Goal: Task Accomplishment & Management: Use online tool/utility

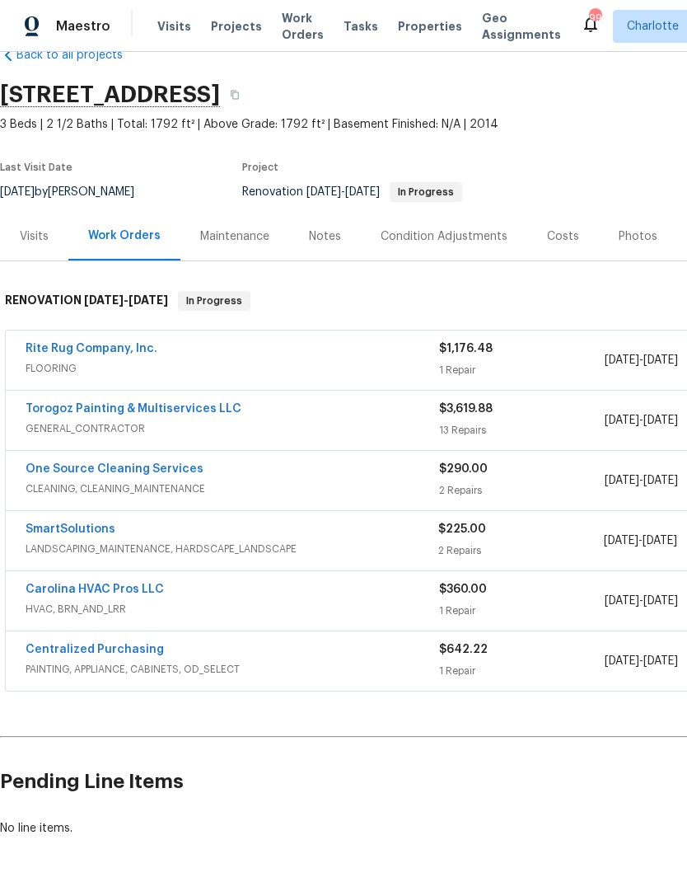
scroll to position [38, 0]
click at [157, 471] on link "One Source Cleaning Services" at bounding box center [115, 469] width 178 height 12
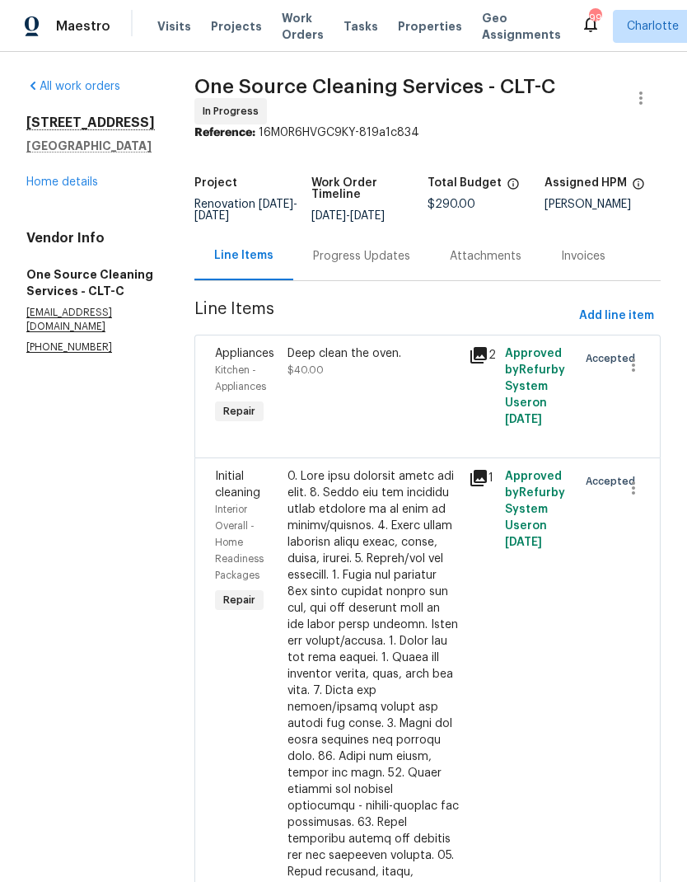
click at [371, 263] on div "Progress Updates" at bounding box center [361, 256] width 97 height 16
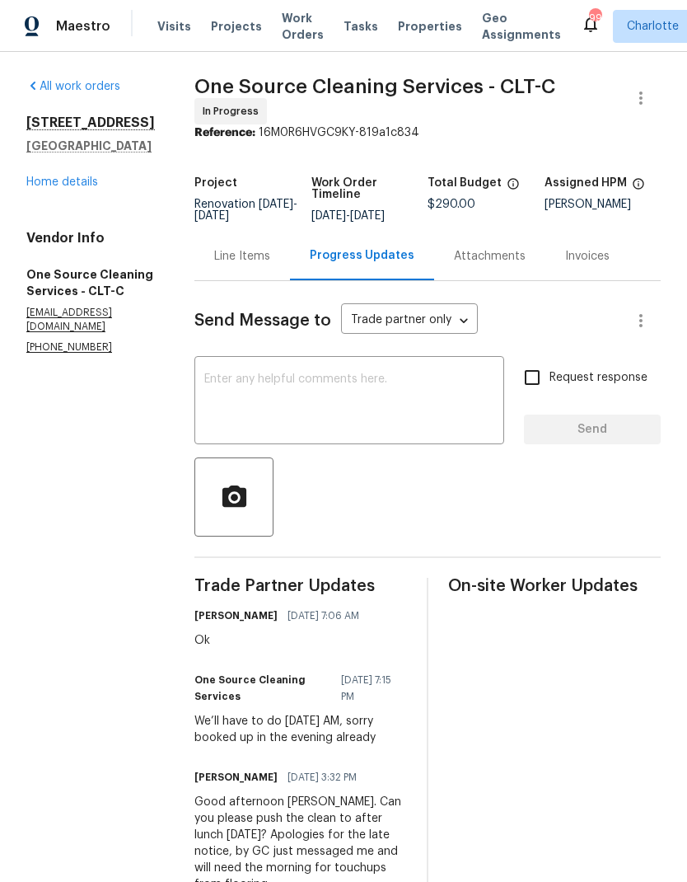
click at [246, 265] on div "Line Items" at bounding box center [243, 256] width 96 height 49
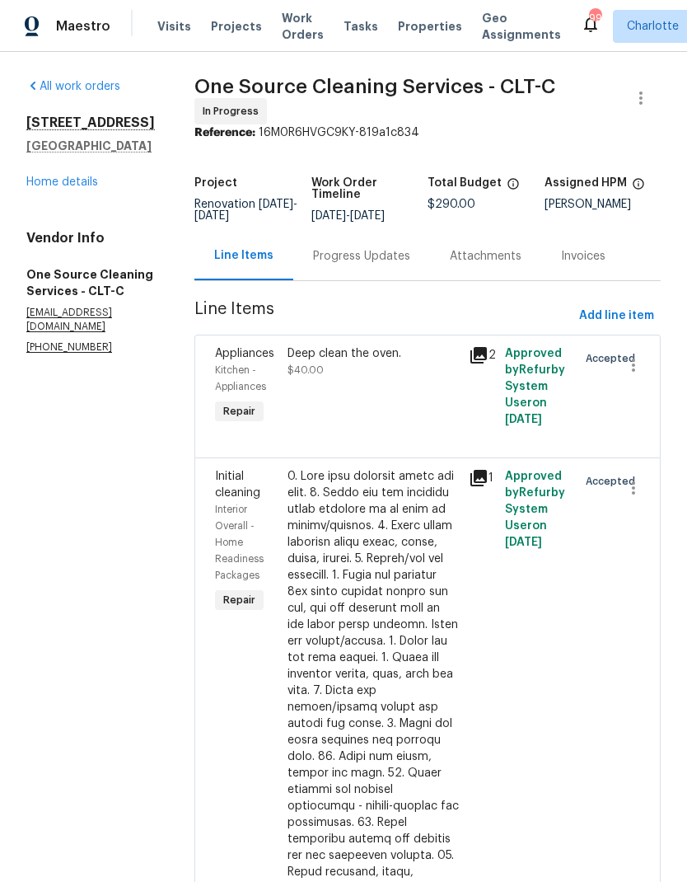
click at [65, 187] on link "Home details" at bounding box center [62, 182] width 72 height 12
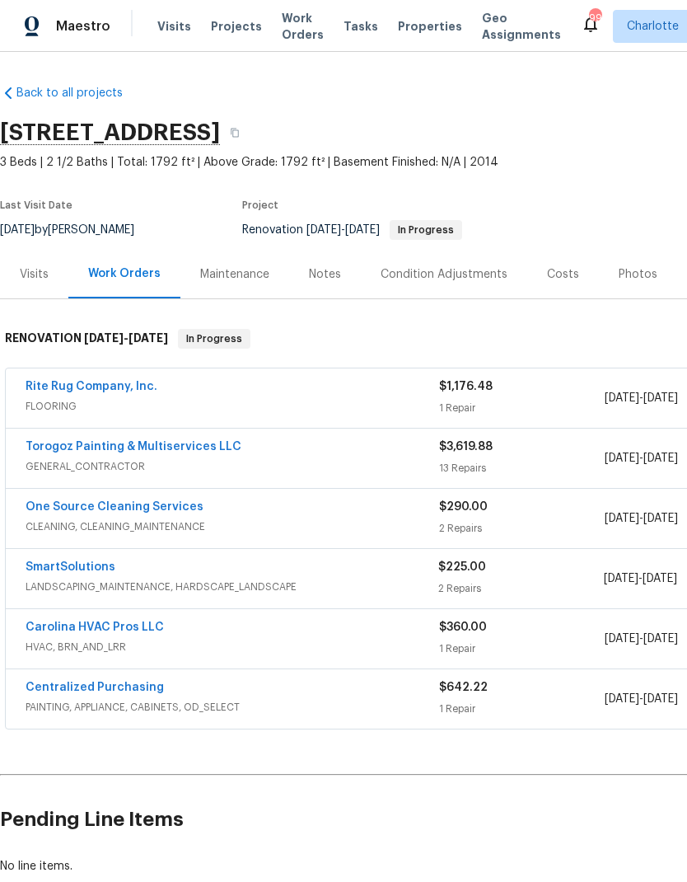
click at [96, 568] on link "SmartSolutions" at bounding box center [71, 567] width 90 height 12
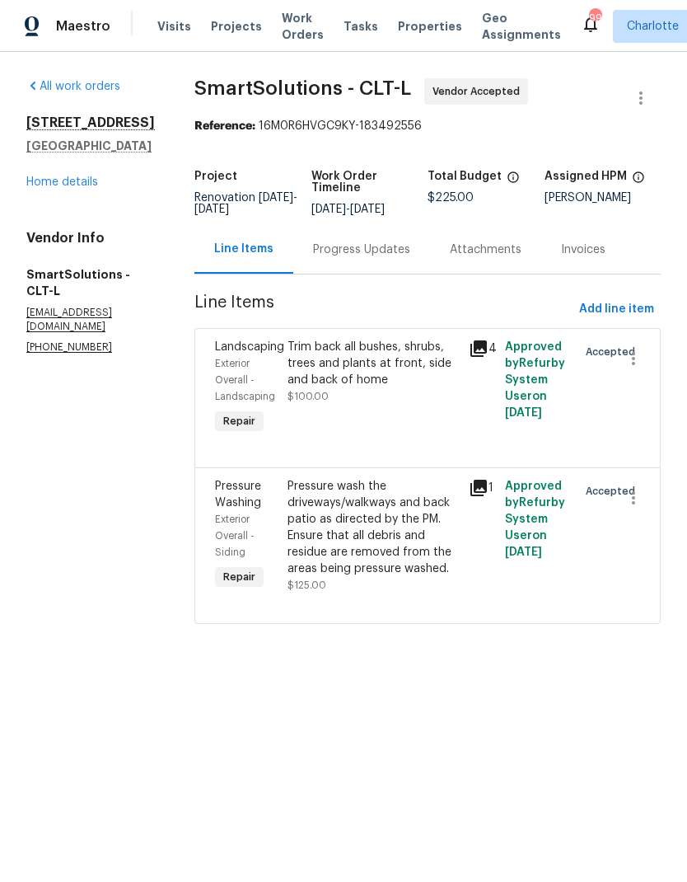
click at [366, 256] on div "Progress Updates" at bounding box center [361, 249] width 97 height 16
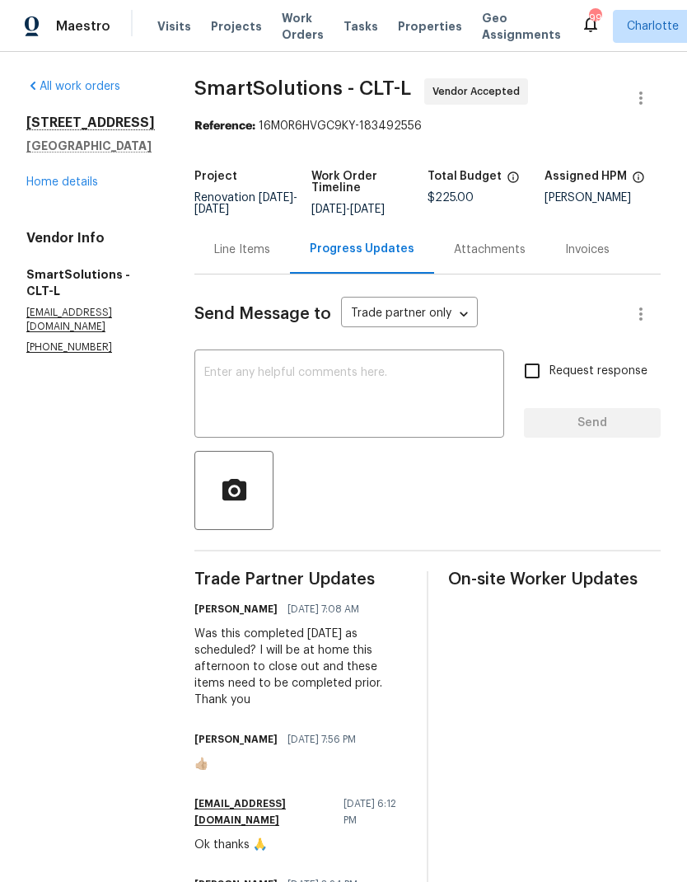
click at [48, 169] on div "7027 Woodsbay Ln Rock Hill, SC 29732 Home details" at bounding box center [90, 153] width 129 height 76
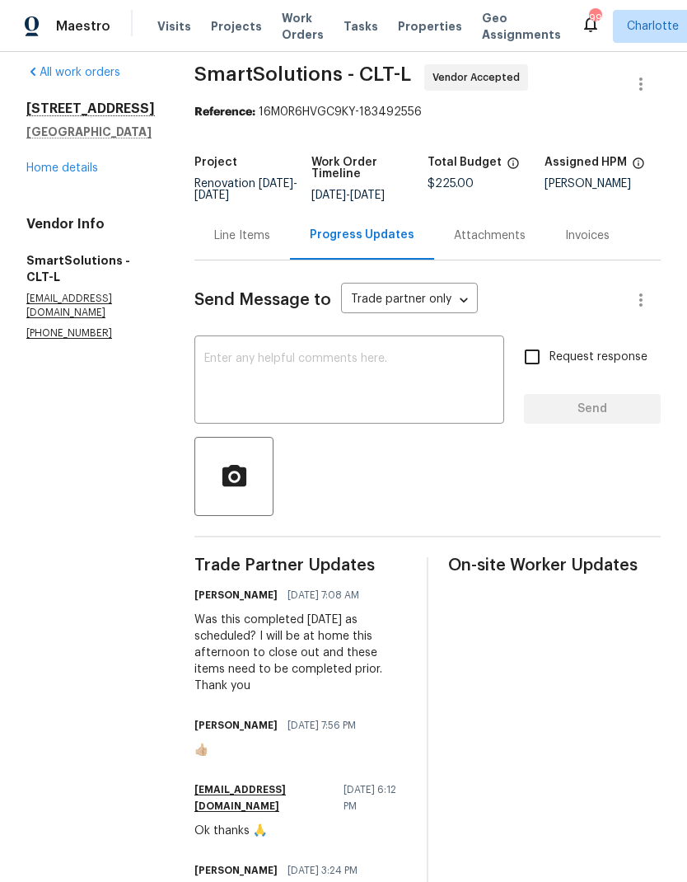
scroll to position [13, 0]
click at [59, 167] on link "Home details" at bounding box center [62, 169] width 72 height 12
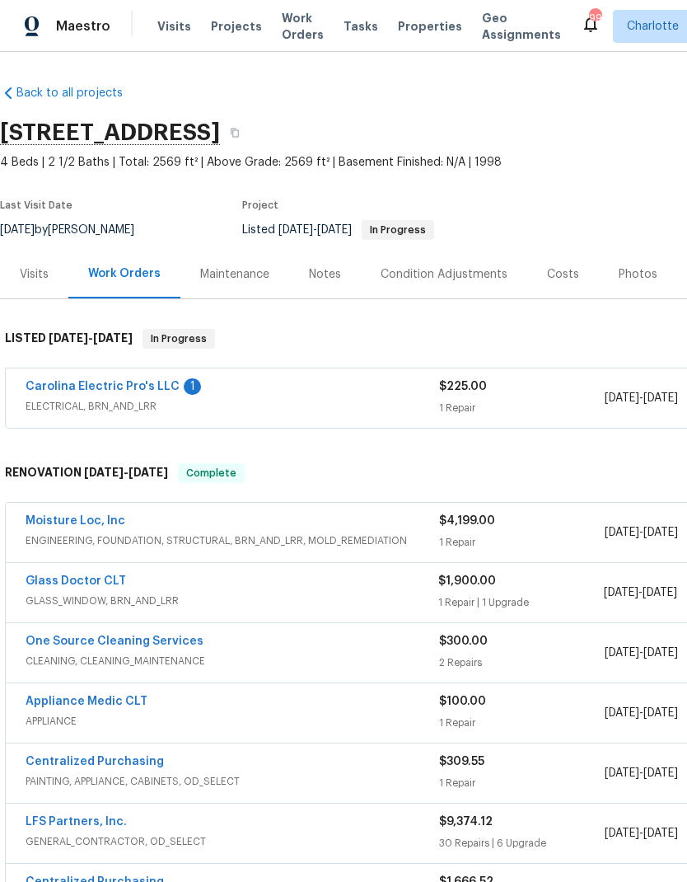
click at [81, 383] on link "Carolina Electric Pro's LLC" at bounding box center [103, 387] width 154 height 12
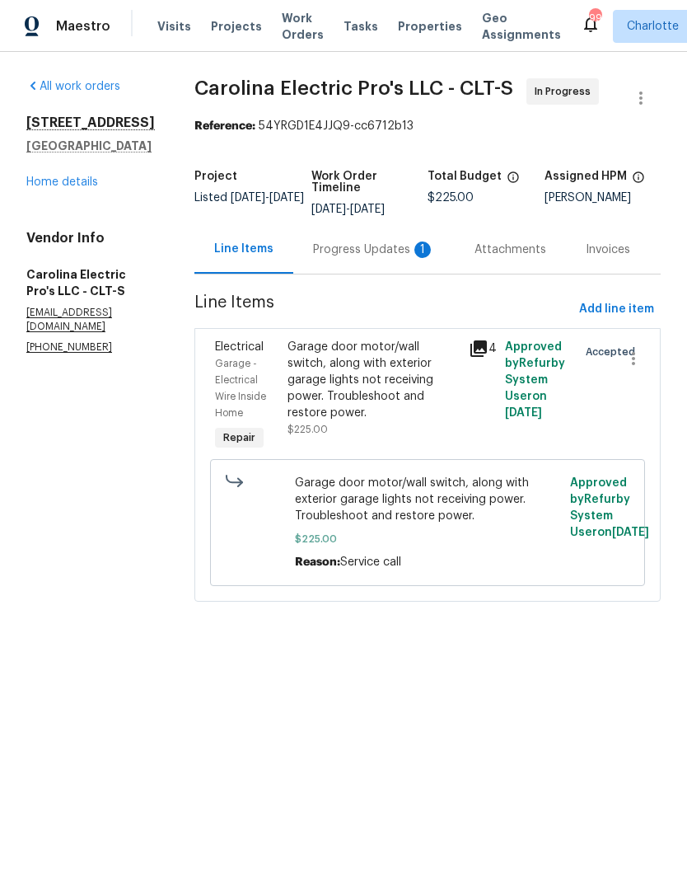
click at [371, 255] on div "Progress Updates 1" at bounding box center [374, 249] width 122 height 16
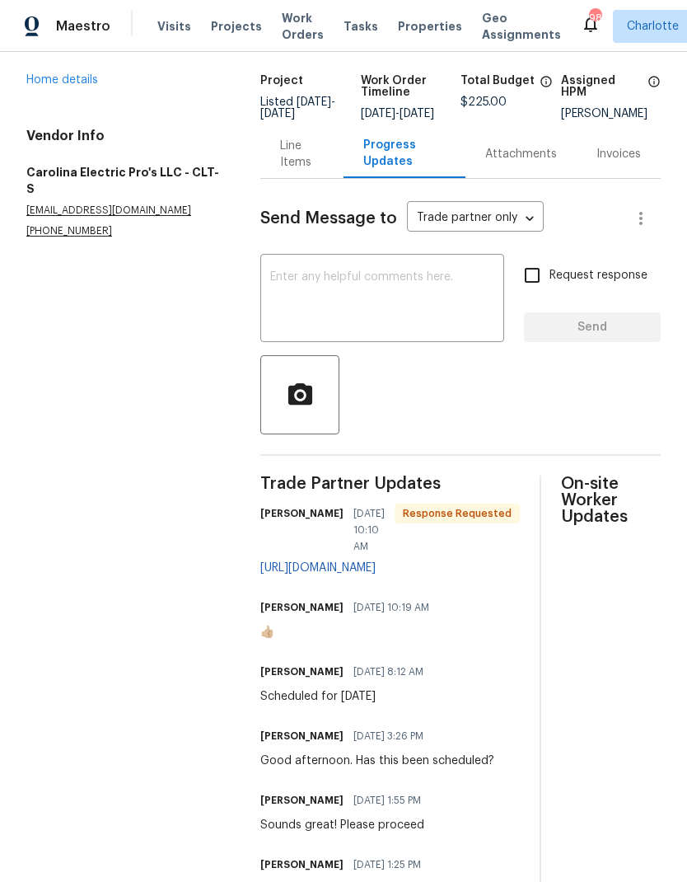
scroll to position [111, 0]
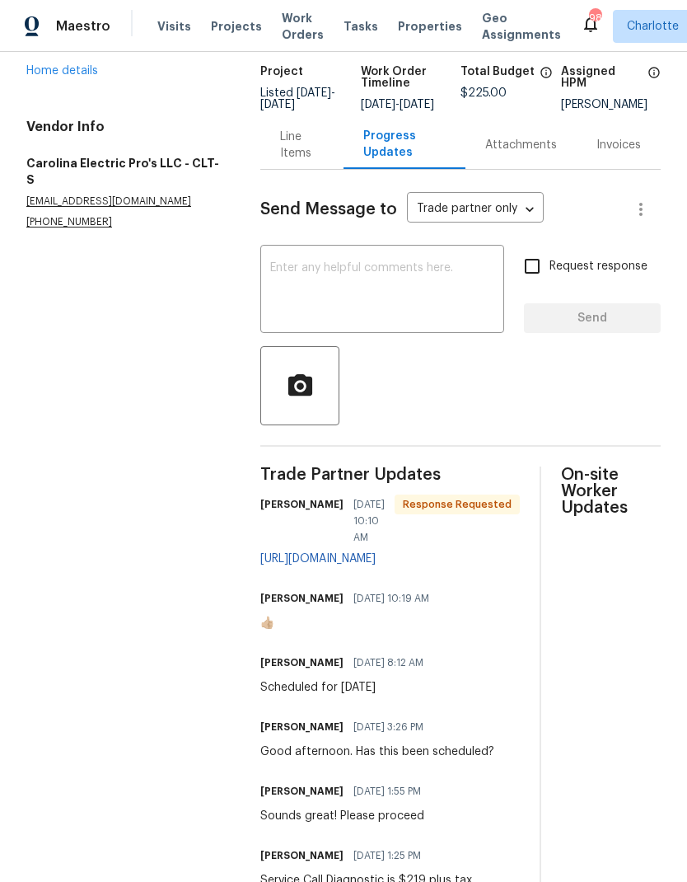
click at [376, 560] on link "https://app.companycam.com/galleries/udwPG59s" at bounding box center [317, 559] width 115 height 12
click at [298, 162] on div "Line Items" at bounding box center [302, 145] width 44 height 33
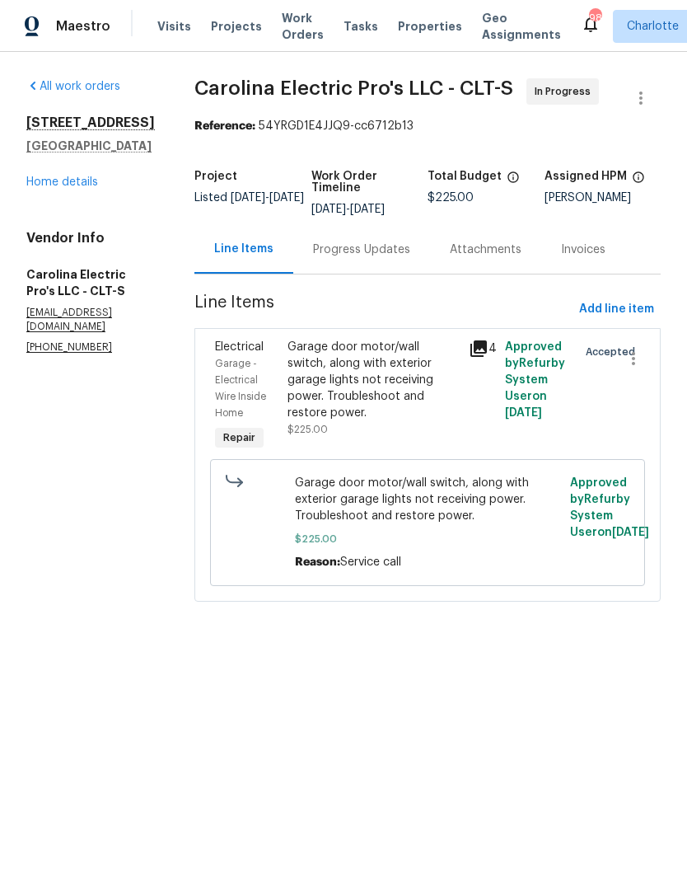
click at [398, 250] on div "Progress Updates" at bounding box center [361, 249] width 137 height 49
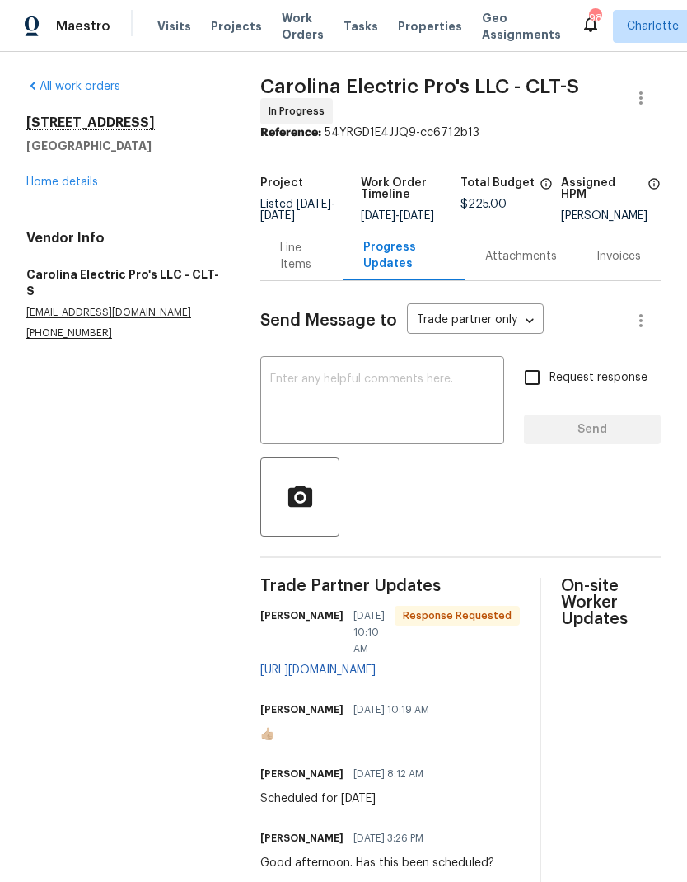
click at [349, 415] on textarea at bounding box center [382, 402] width 224 height 58
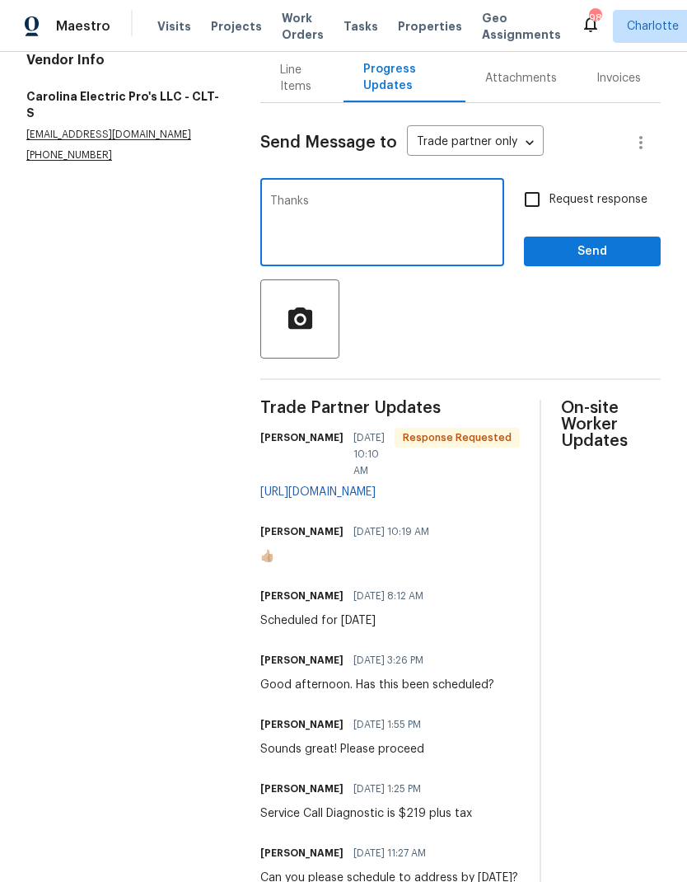
scroll to position [177, 0]
click at [432, 225] on textarea "Thanks" at bounding box center [382, 225] width 224 height 58
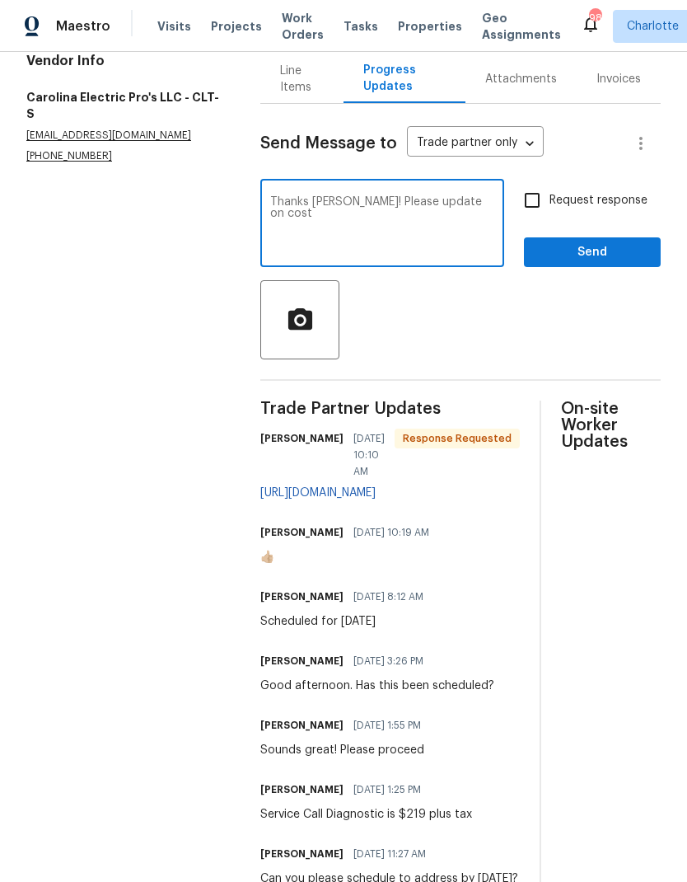
type textarea "Thanks Tim! Please update on cost"
click at [539, 209] on input "Request response" at bounding box center [532, 200] width 35 height 35
checkbox input "true"
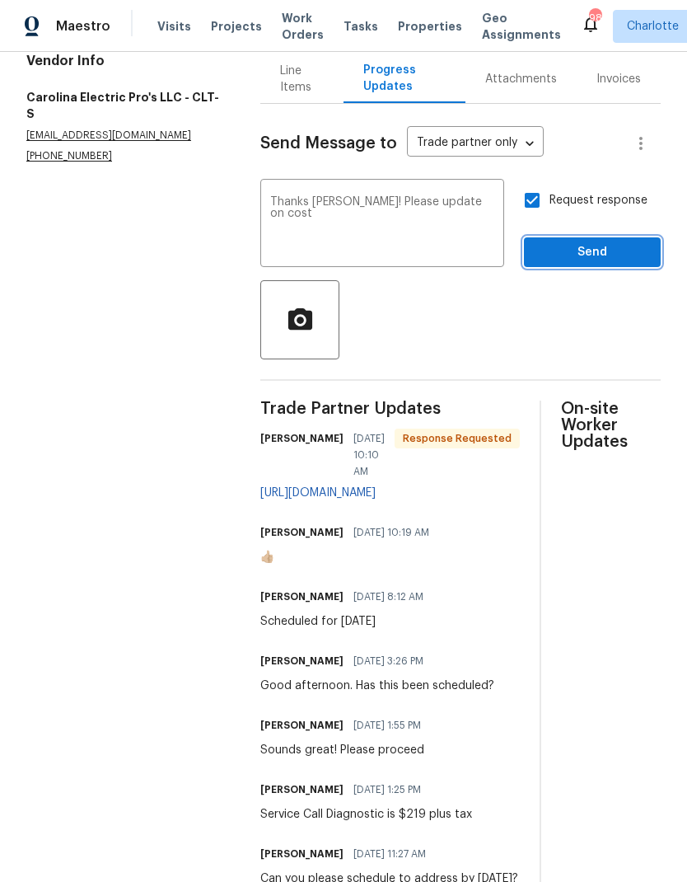
click at [612, 260] on span "Send" at bounding box center [592, 252] width 110 height 21
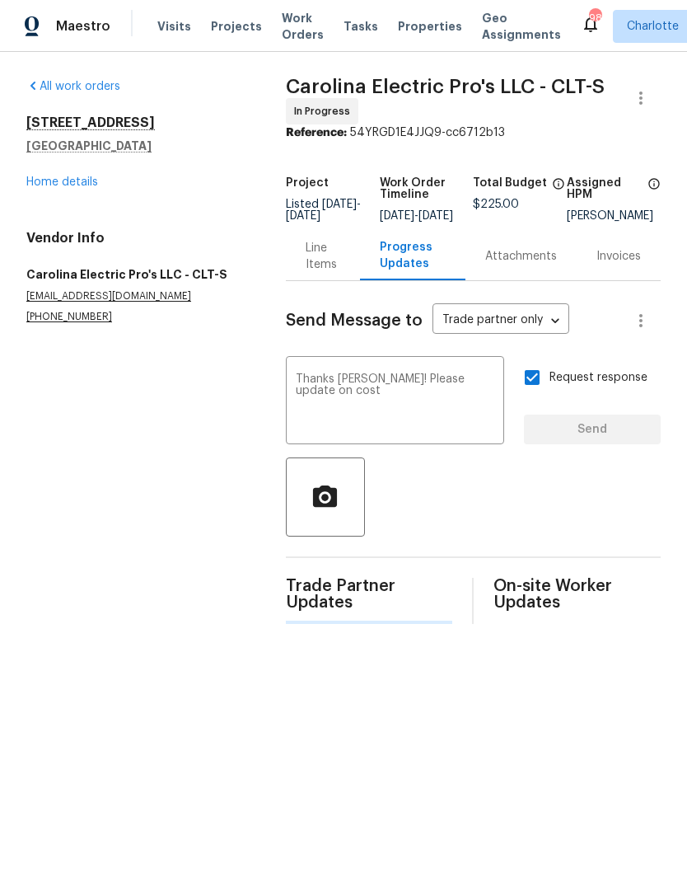
scroll to position [0, 0]
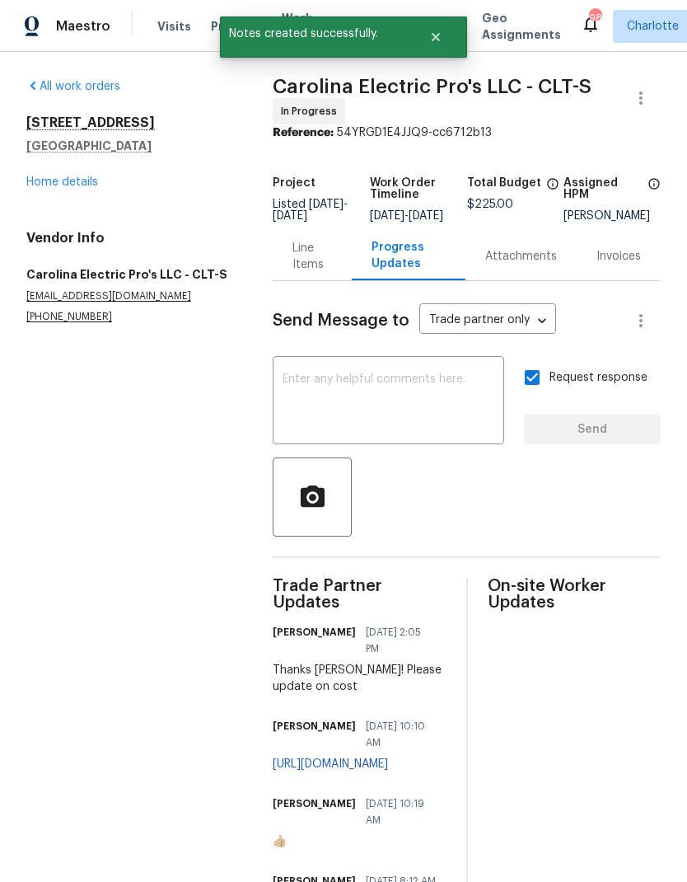
click at [308, 256] on div "Line Items" at bounding box center [313, 256] width 40 height 33
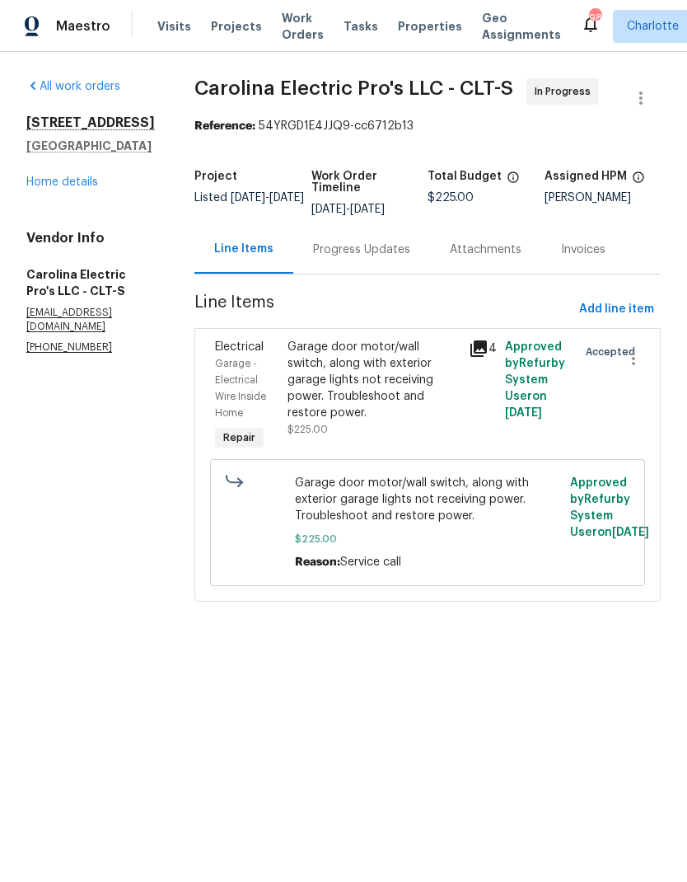
click at [73, 185] on link "Home details" at bounding box center [62, 182] width 72 height 12
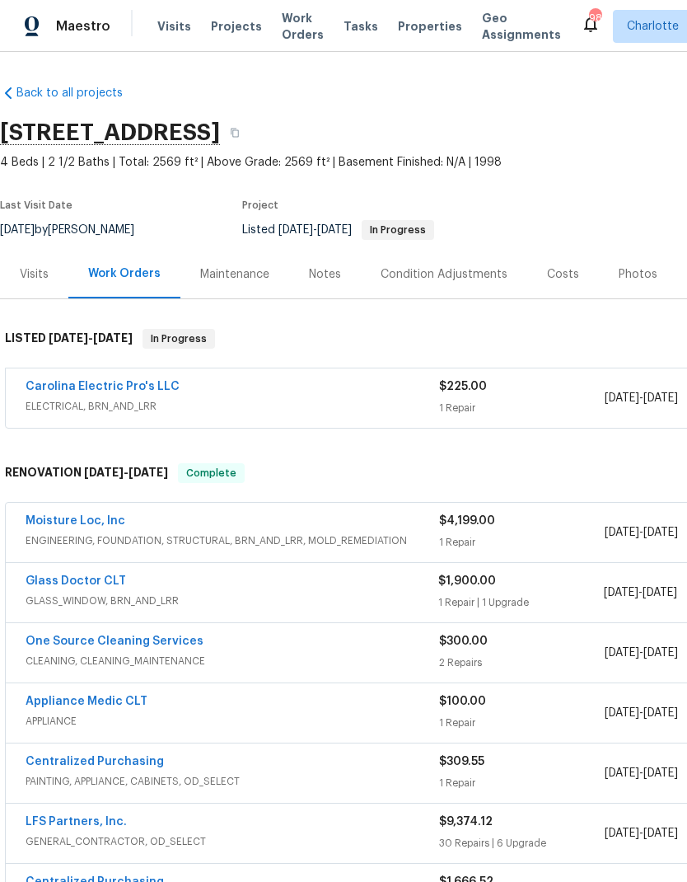
click at [103, 518] on link "Moisture Loc, Inc" at bounding box center [76, 521] width 100 height 12
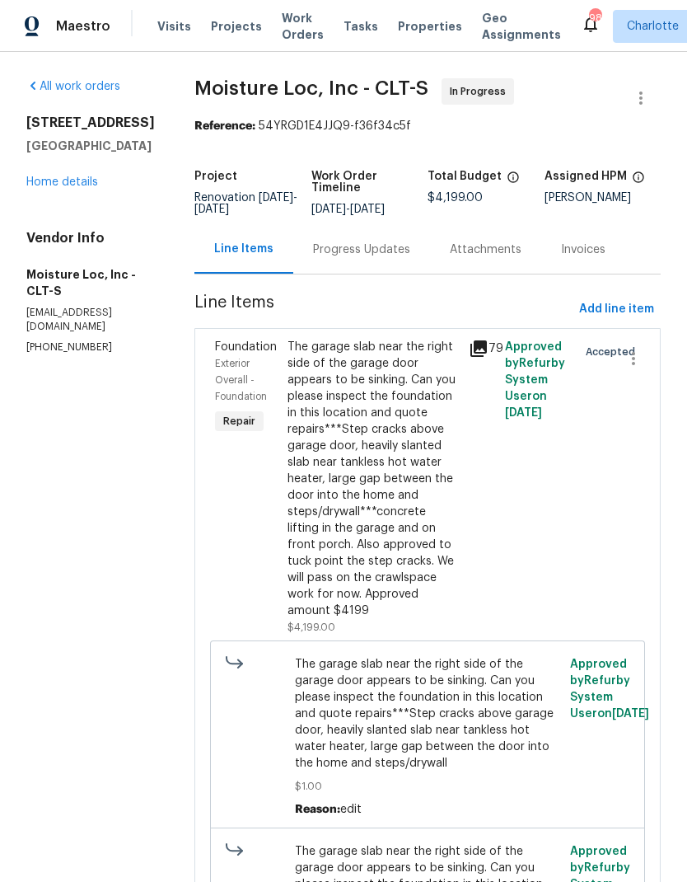
click at [351, 251] on div "Progress Updates" at bounding box center [361, 249] width 97 height 16
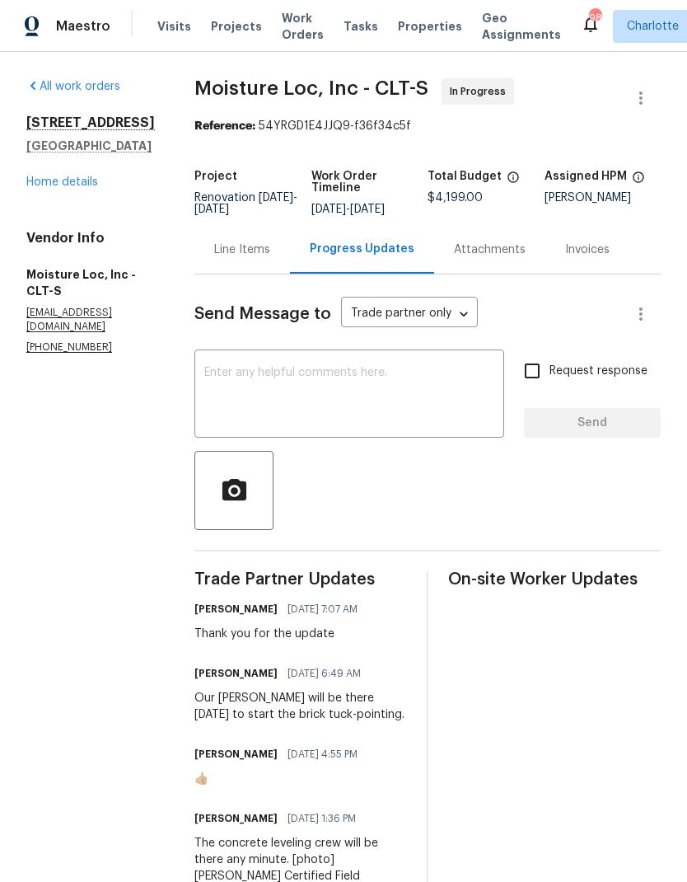
click at [231, 263] on div "Line Items" at bounding box center [243, 249] width 96 height 49
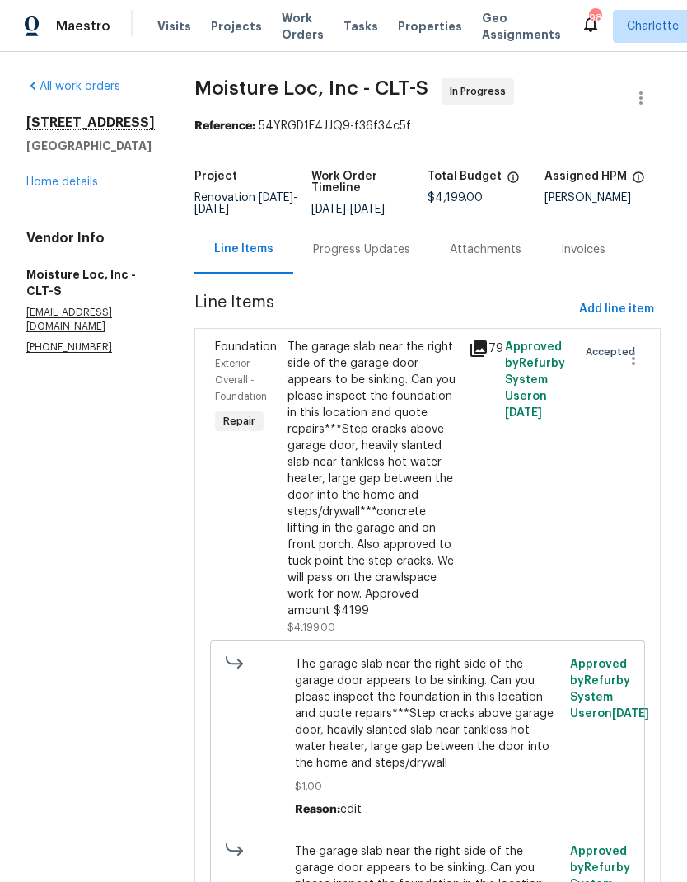
click at [471, 353] on icon at bounding box center [479, 348] width 16 height 16
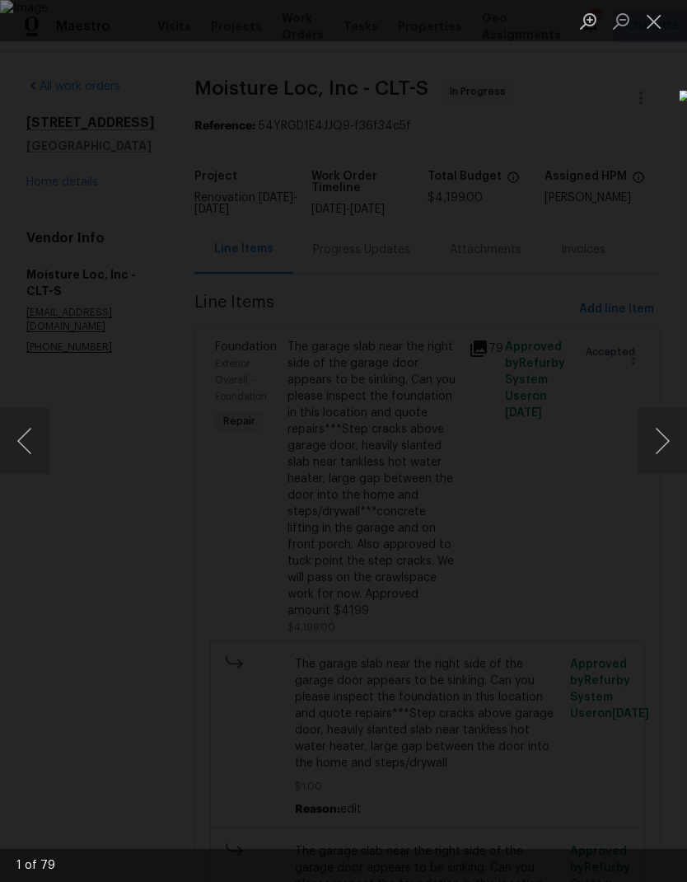
click at [663, 443] on button "Next image" at bounding box center [662, 441] width 49 height 66
click at [664, 435] on button "Next image" at bounding box center [662, 441] width 49 height 66
click at [663, 431] on button "Next image" at bounding box center [662, 441] width 49 height 66
click at [664, 435] on button "Next image" at bounding box center [662, 441] width 49 height 66
click at [664, 436] on button "Next image" at bounding box center [662, 441] width 49 height 66
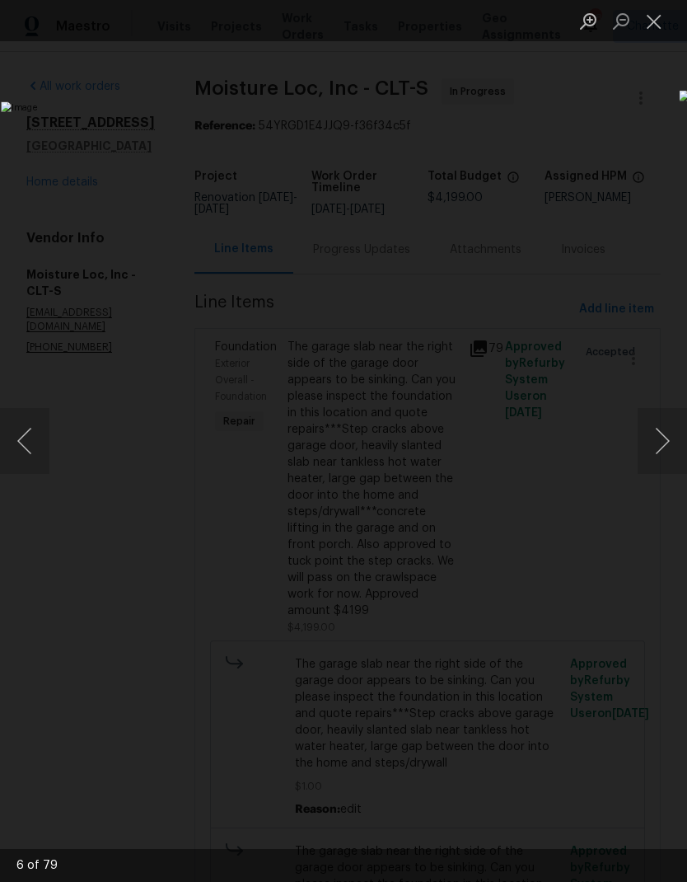
click at [668, 438] on button "Next image" at bounding box center [662, 441] width 49 height 66
click at [667, 432] on button "Next image" at bounding box center [662, 441] width 49 height 66
click at [666, 425] on button "Next image" at bounding box center [662, 441] width 49 height 66
click at [664, 430] on button "Next image" at bounding box center [662, 441] width 49 height 66
click at [664, 427] on button "Next image" at bounding box center [662, 441] width 49 height 66
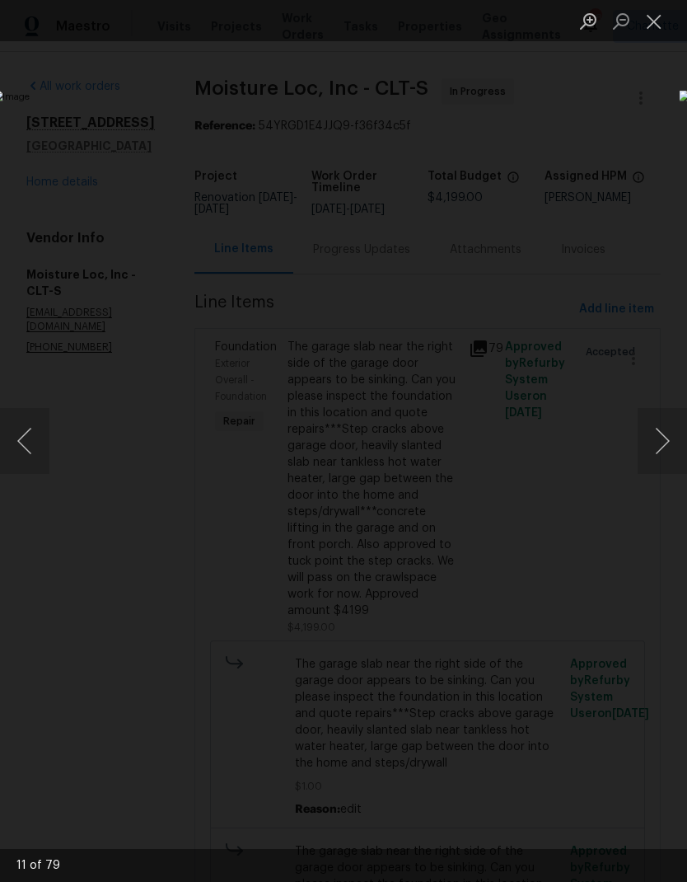
click at [665, 426] on button "Next image" at bounding box center [662, 441] width 49 height 66
click at [665, 433] on button "Next image" at bounding box center [662, 441] width 49 height 66
click at [664, 436] on button "Next image" at bounding box center [662, 441] width 49 height 66
click at [668, 430] on button "Next image" at bounding box center [662, 441] width 49 height 66
click at [669, 430] on button "Next image" at bounding box center [662, 441] width 49 height 66
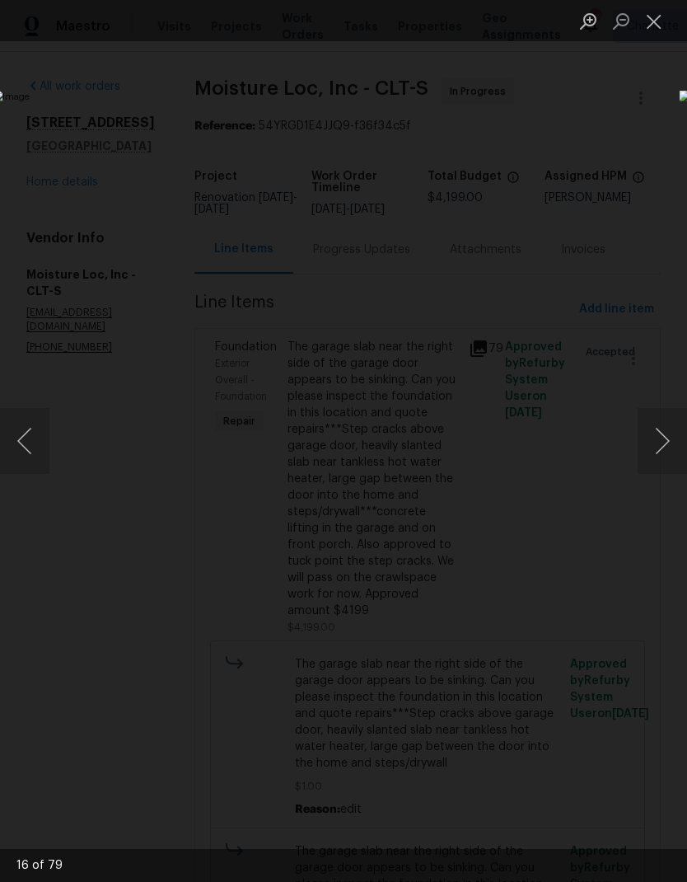
click at [673, 431] on button "Next image" at bounding box center [662, 441] width 49 height 66
click at [668, 430] on button "Next image" at bounding box center [662, 441] width 49 height 66
click at [669, 430] on button "Next image" at bounding box center [662, 441] width 49 height 66
click at [669, 434] on button "Next image" at bounding box center [662, 441] width 49 height 66
click at [669, 431] on button "Next image" at bounding box center [662, 441] width 49 height 66
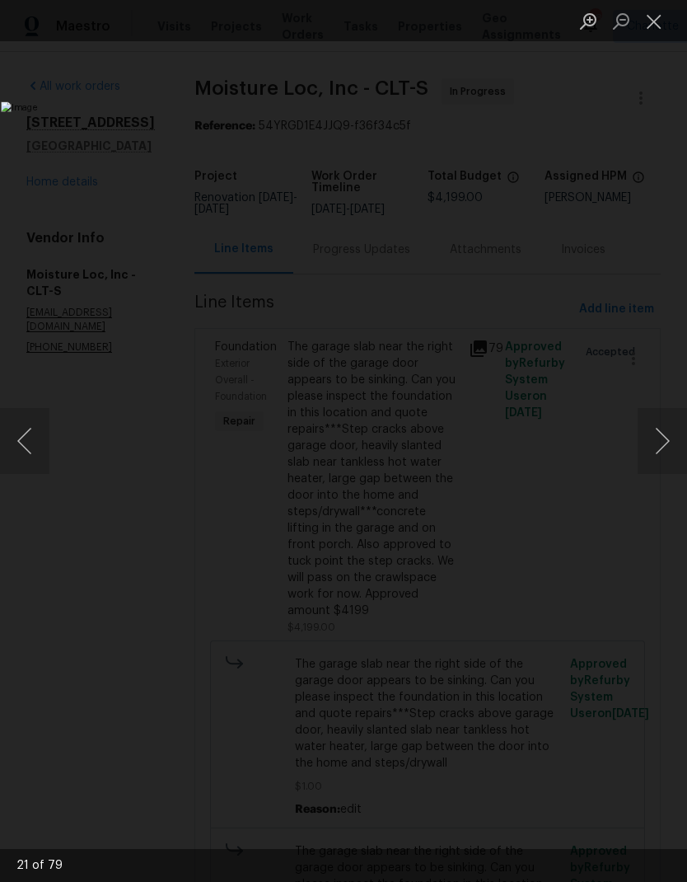
click at [672, 431] on button "Next image" at bounding box center [662, 441] width 49 height 66
click at [678, 433] on button "Next image" at bounding box center [662, 441] width 49 height 66
click at [675, 429] on button "Next image" at bounding box center [662, 441] width 49 height 66
click at [676, 429] on button "Next image" at bounding box center [662, 441] width 49 height 66
click at [679, 430] on button "Next image" at bounding box center [662, 441] width 49 height 66
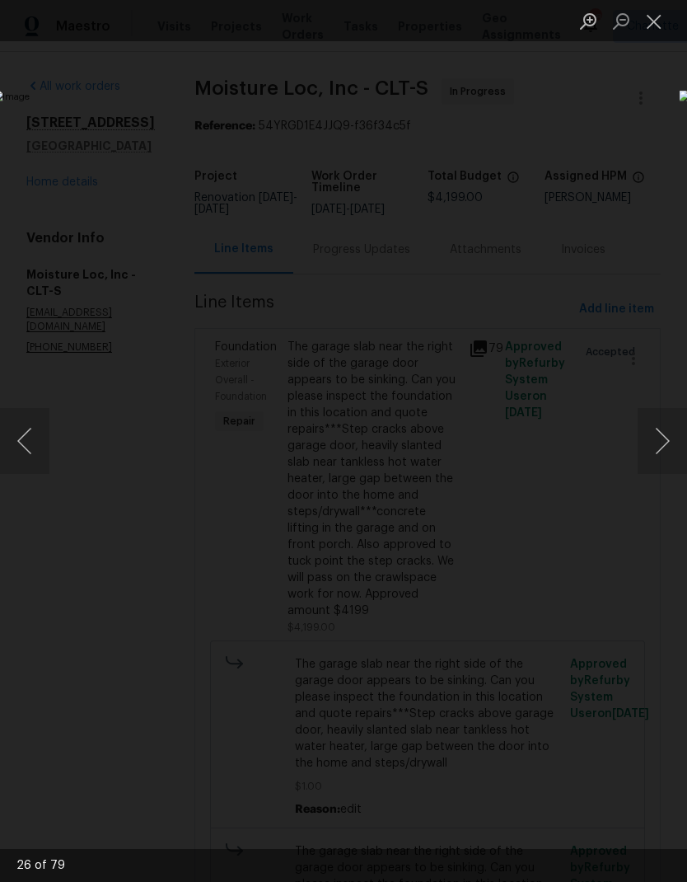
click at [680, 429] on button "Next image" at bounding box center [662, 441] width 49 height 66
click at [681, 430] on button "Next image" at bounding box center [662, 441] width 49 height 66
click at [685, 428] on button "Next image" at bounding box center [662, 441] width 49 height 66
click at [687, 422] on button "Next image" at bounding box center [662, 441] width 49 height 66
click at [687, 432] on button "Next image" at bounding box center [662, 441] width 49 height 66
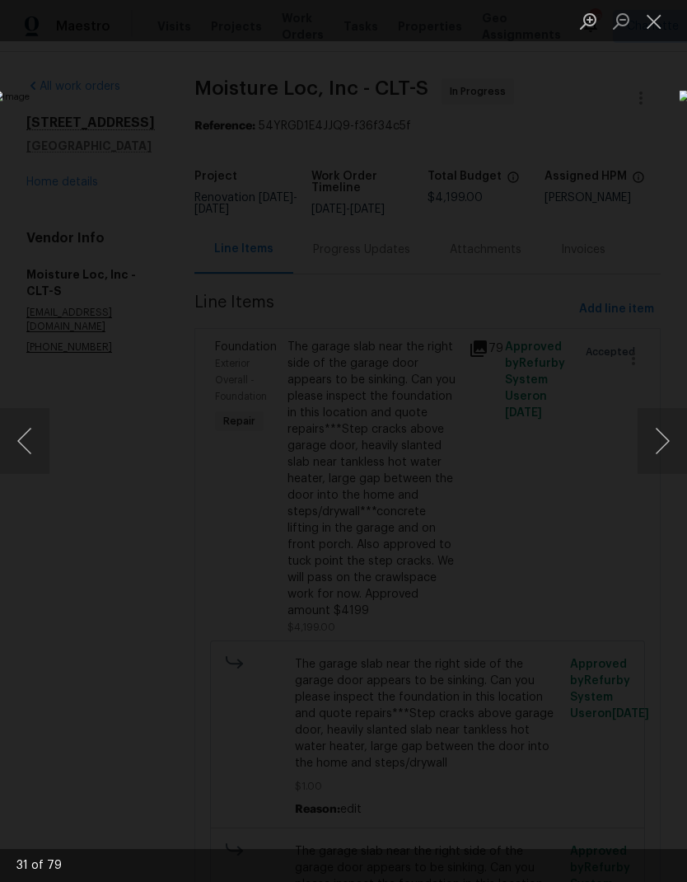
click at [685, 434] on button "Next image" at bounding box center [662, 441] width 49 height 66
click at [683, 433] on button "Next image" at bounding box center [662, 441] width 49 height 66
click at [676, 438] on button "Next image" at bounding box center [662, 441] width 49 height 66
click at [680, 429] on button "Next image" at bounding box center [662, 441] width 49 height 66
click at [681, 426] on button "Next image" at bounding box center [662, 441] width 49 height 66
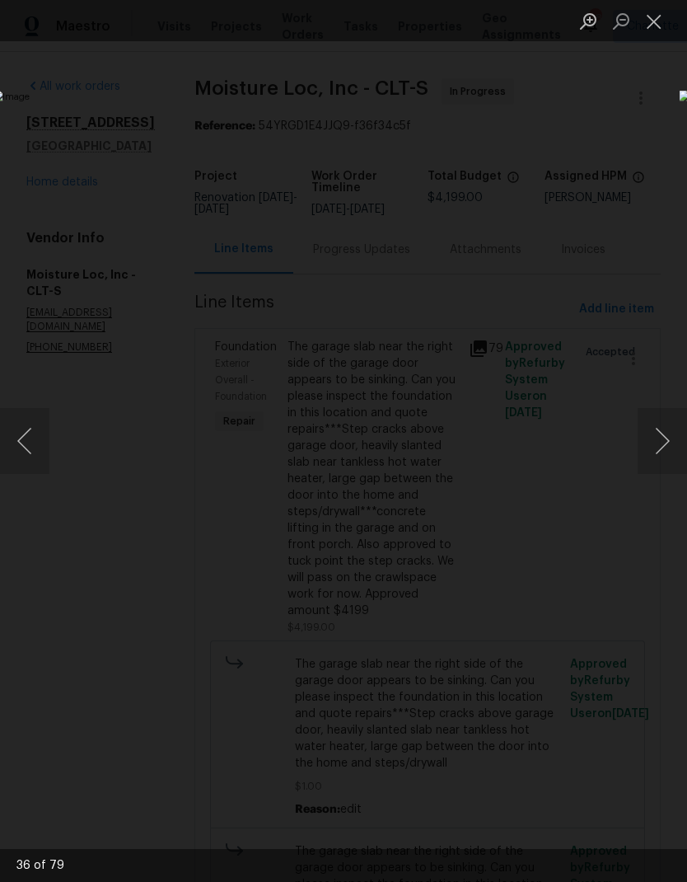
click at [679, 423] on button "Next image" at bounding box center [662, 441] width 49 height 66
click at [679, 429] on button "Next image" at bounding box center [662, 441] width 49 height 66
click at [682, 427] on button "Next image" at bounding box center [662, 441] width 49 height 66
click at [681, 434] on button "Next image" at bounding box center [662, 441] width 49 height 66
click at [679, 427] on button "Next image" at bounding box center [662, 441] width 49 height 66
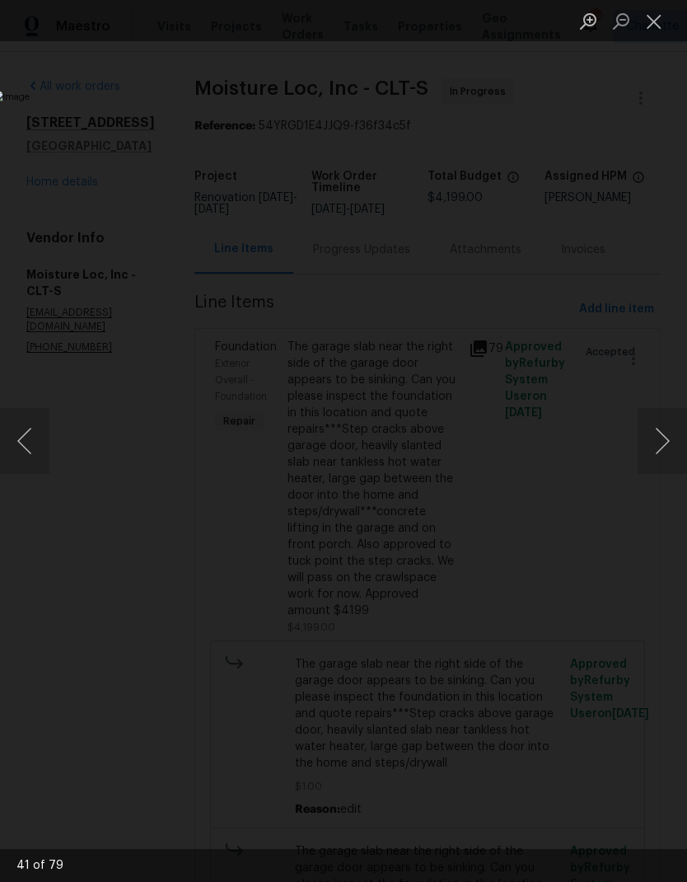
click at [679, 425] on button "Next image" at bounding box center [662, 441] width 49 height 66
click at [678, 433] on button "Next image" at bounding box center [662, 441] width 49 height 66
click at [677, 432] on button "Next image" at bounding box center [662, 441] width 49 height 66
click at [49, 450] on img "Lightbox" at bounding box center [266, 441] width 546 height 701
click at [30, 433] on button "Previous image" at bounding box center [24, 441] width 49 height 66
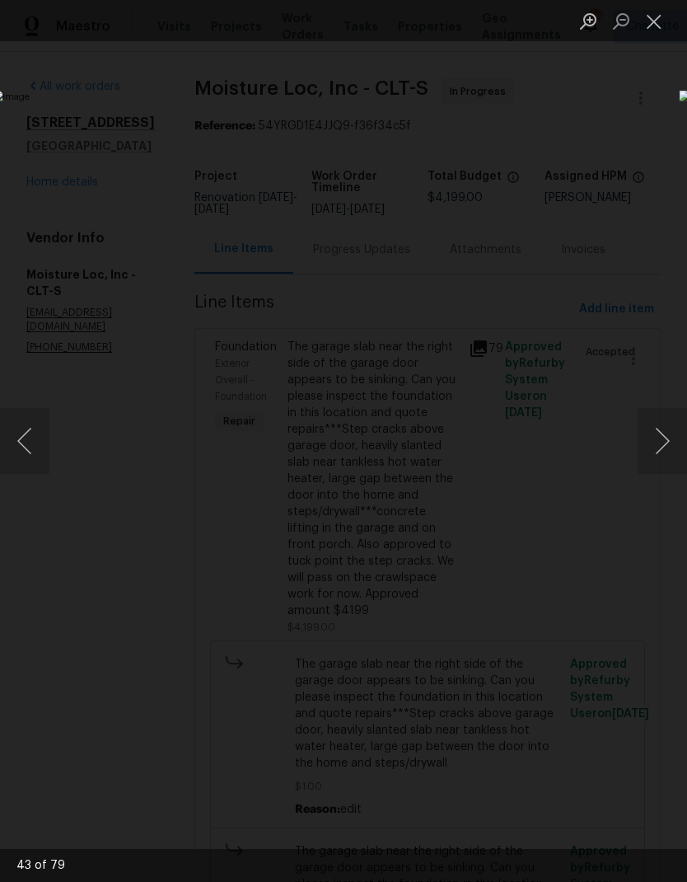
click at [676, 438] on button "Next image" at bounding box center [662, 441] width 49 height 66
click at [674, 438] on button "Next image" at bounding box center [662, 441] width 49 height 66
click at [678, 436] on button "Next image" at bounding box center [662, 441] width 49 height 66
click at [679, 431] on button "Next image" at bounding box center [662, 441] width 49 height 66
click at [677, 434] on button "Next image" at bounding box center [662, 441] width 49 height 66
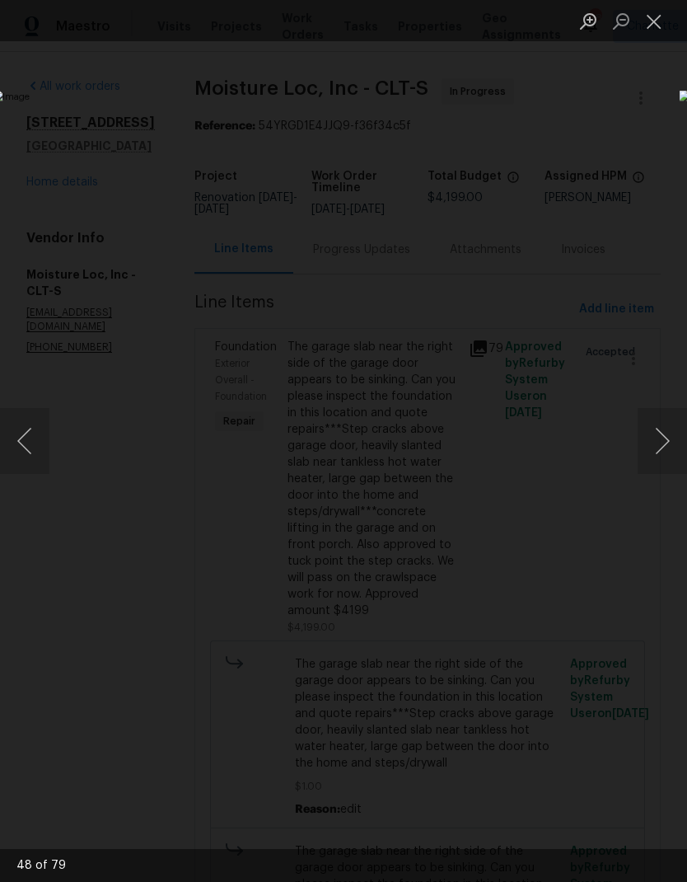
click at [678, 438] on button "Next image" at bounding box center [662, 441] width 49 height 66
click at [678, 435] on button "Next image" at bounding box center [662, 441] width 49 height 66
click at [678, 434] on button "Next image" at bounding box center [662, 441] width 49 height 66
click at [673, 434] on button "Next image" at bounding box center [662, 441] width 49 height 66
click at [664, 15] on button "Close lightbox" at bounding box center [654, 21] width 33 height 29
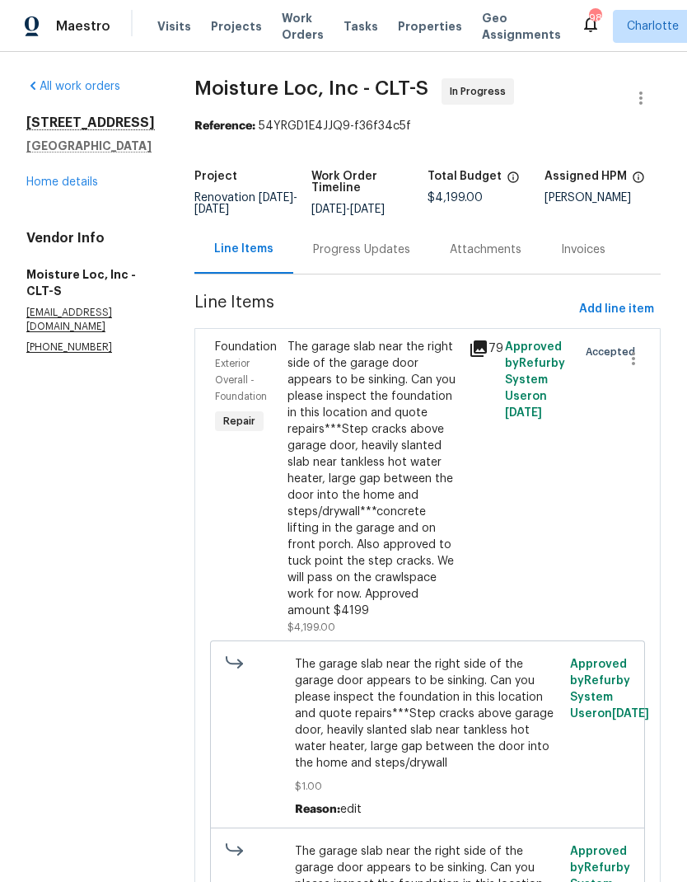
click at [359, 258] on div "Progress Updates" at bounding box center [361, 249] width 97 height 16
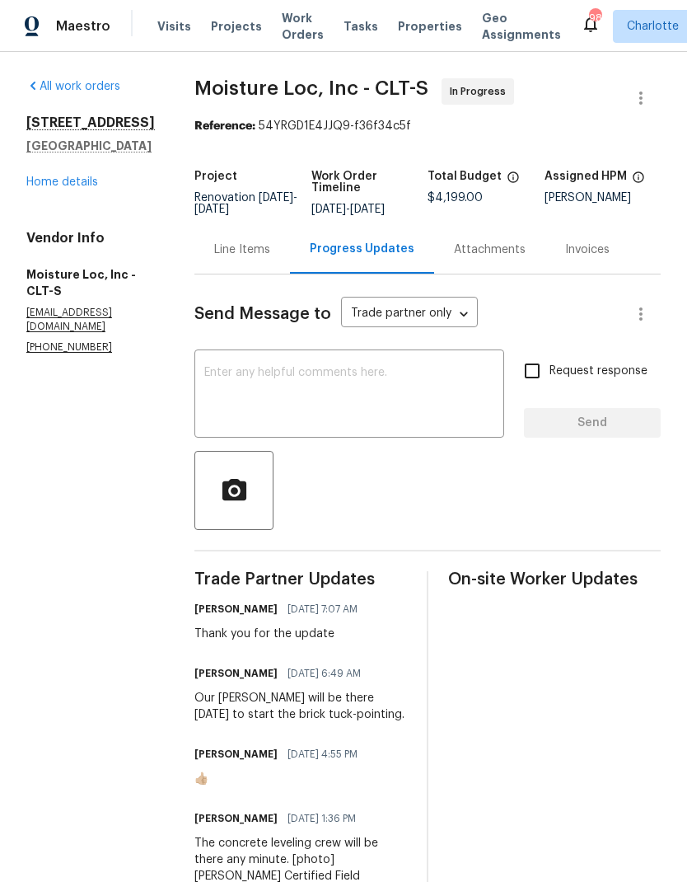
click at [78, 188] on link "Home details" at bounding box center [62, 182] width 72 height 12
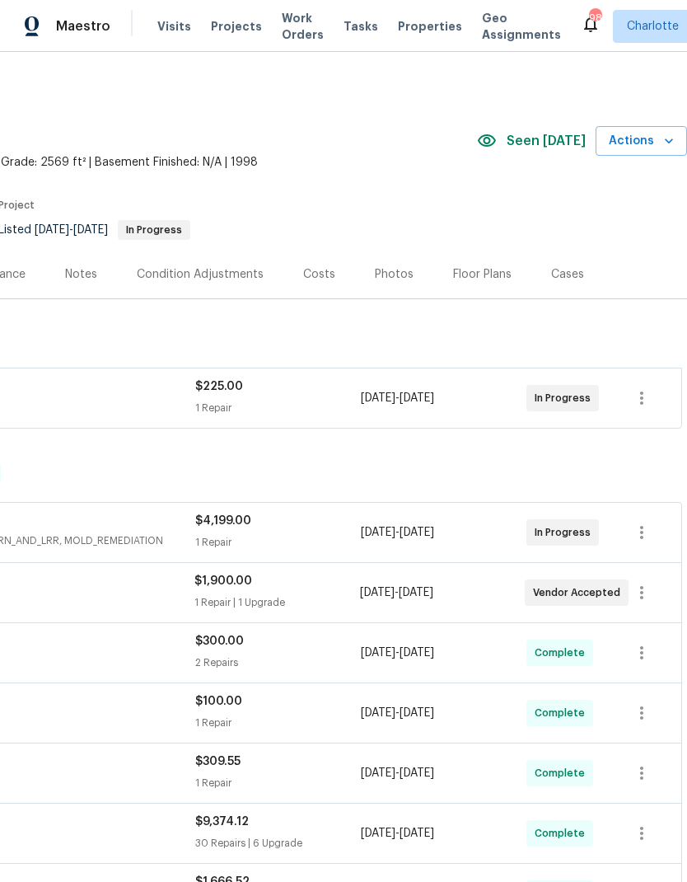
scroll to position [0, 244]
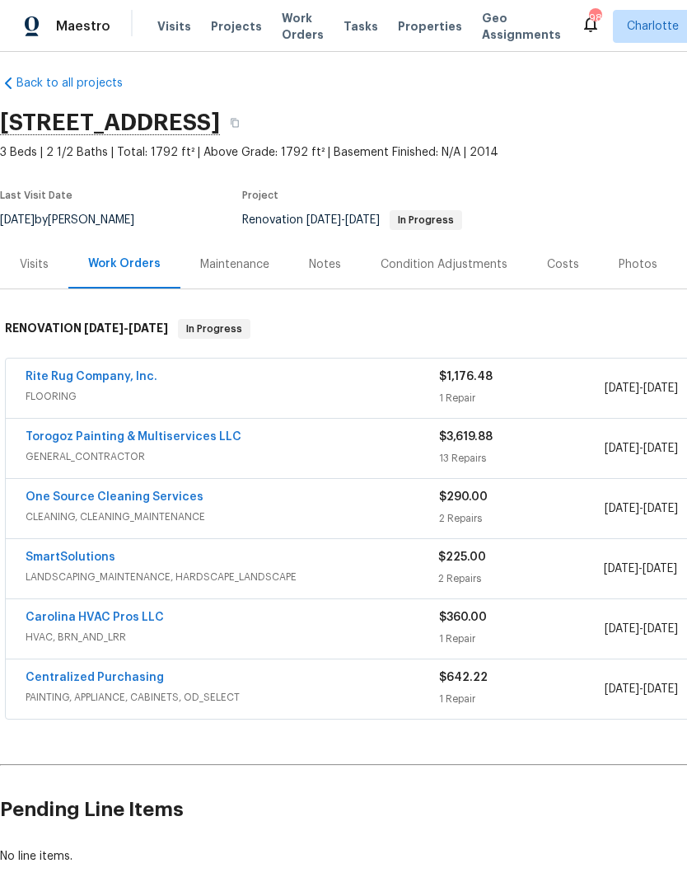
scroll to position [11, -2]
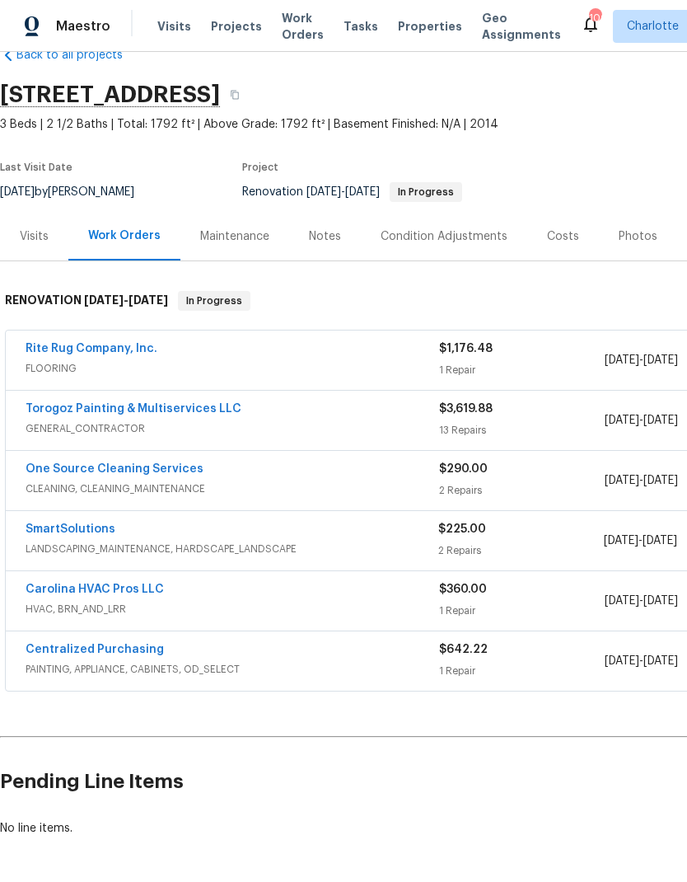
scroll to position [38, 0]
